Goal: Obtain resource: Download file/media

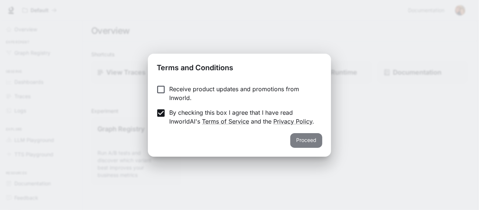
click at [306, 142] on button "Proceed" at bounding box center [306, 140] width 32 height 15
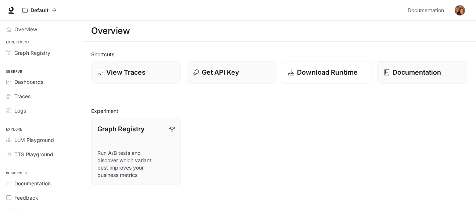
click at [315, 75] on p "Download Runtime" at bounding box center [327, 72] width 61 height 10
click at [417, 74] on p "Documentation" at bounding box center [416, 72] width 49 height 10
